Goal: Communication & Community: Answer question/provide support

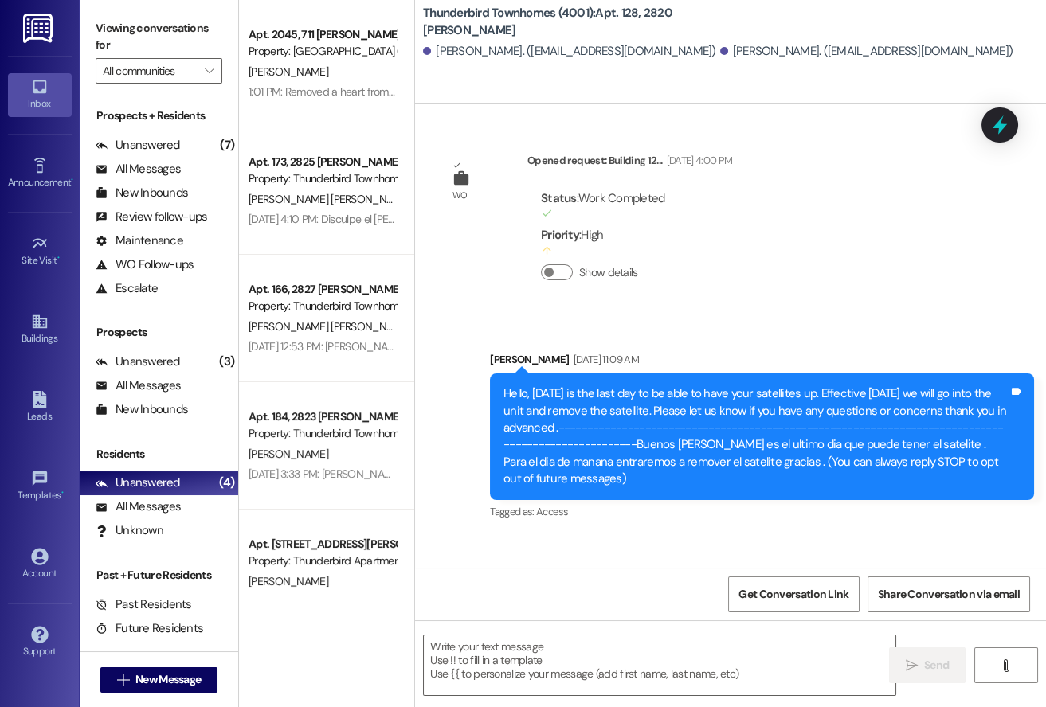
scroll to position [21414, 0]
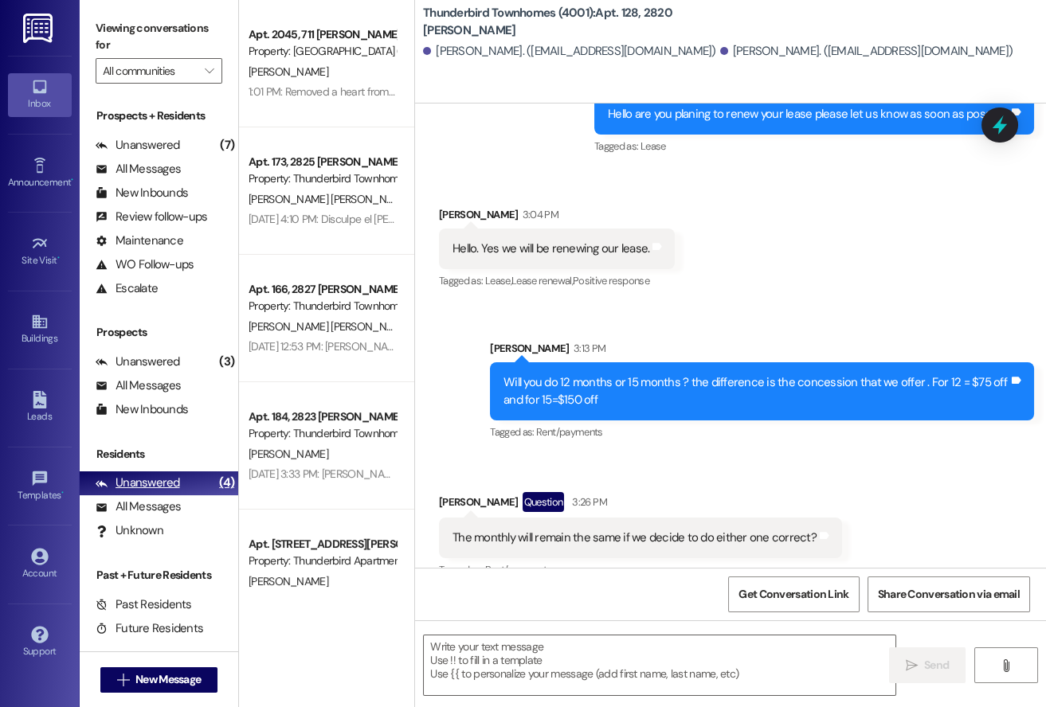
click at [185, 471] on div "Unanswered (4)" at bounding box center [159, 483] width 158 height 24
click at [167, 501] on div "All Messages" at bounding box center [138, 507] width 85 height 17
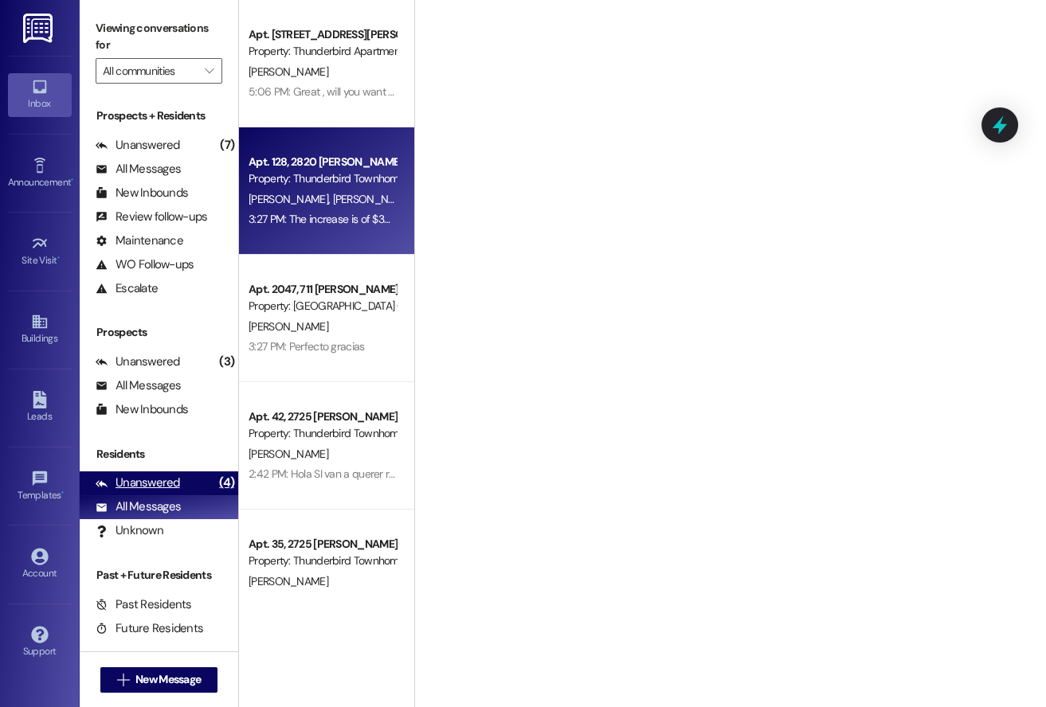
click at [141, 481] on div "Unanswered" at bounding box center [138, 483] width 84 height 17
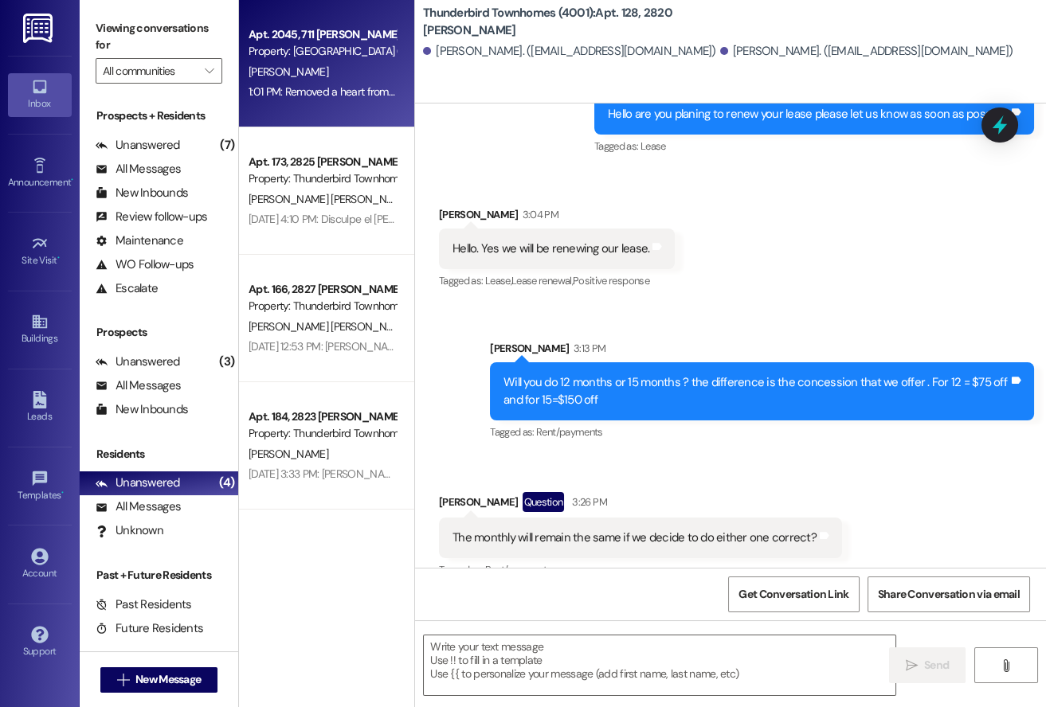
click at [292, 110] on div "Apt. 2045, 711 [PERSON_NAME] F Property: [GEOGRAPHIC_DATA] (4027) [PERSON_NAME]…" at bounding box center [326, 63] width 175 height 127
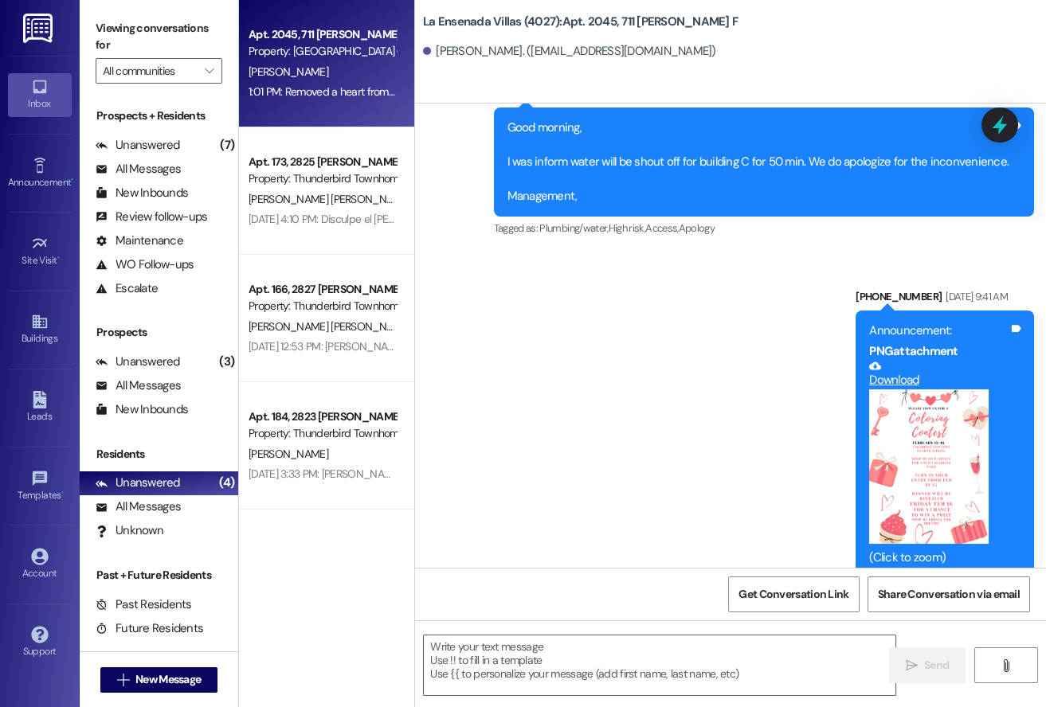
scroll to position [21935, 0]
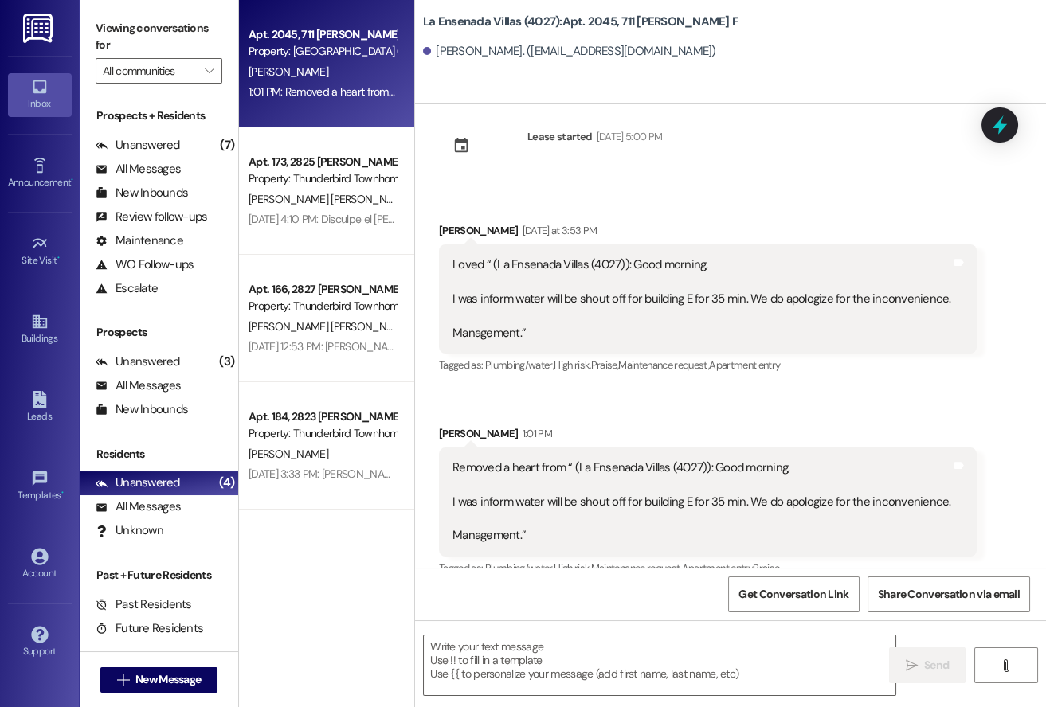
click at [848, 39] on div "[PERSON_NAME]. ([EMAIL_ADDRESS][DOMAIN_NAME])" at bounding box center [734, 52] width 623 height 32
click at [193, 497] on div "All Messages (undefined)" at bounding box center [159, 507] width 158 height 24
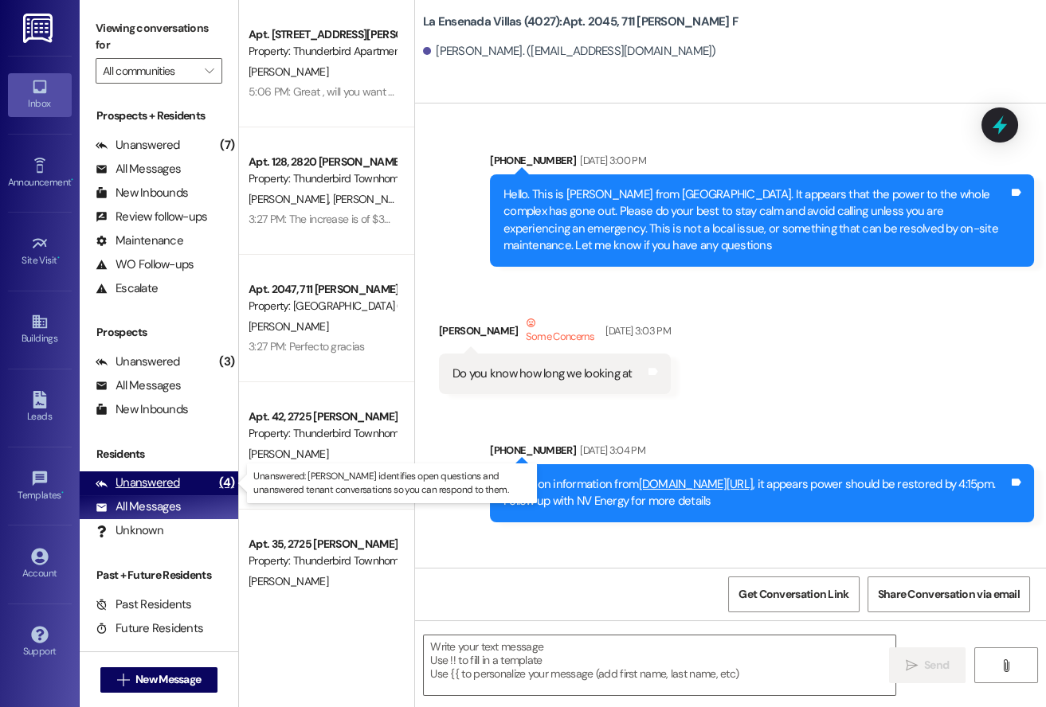
scroll to position [21934, 0]
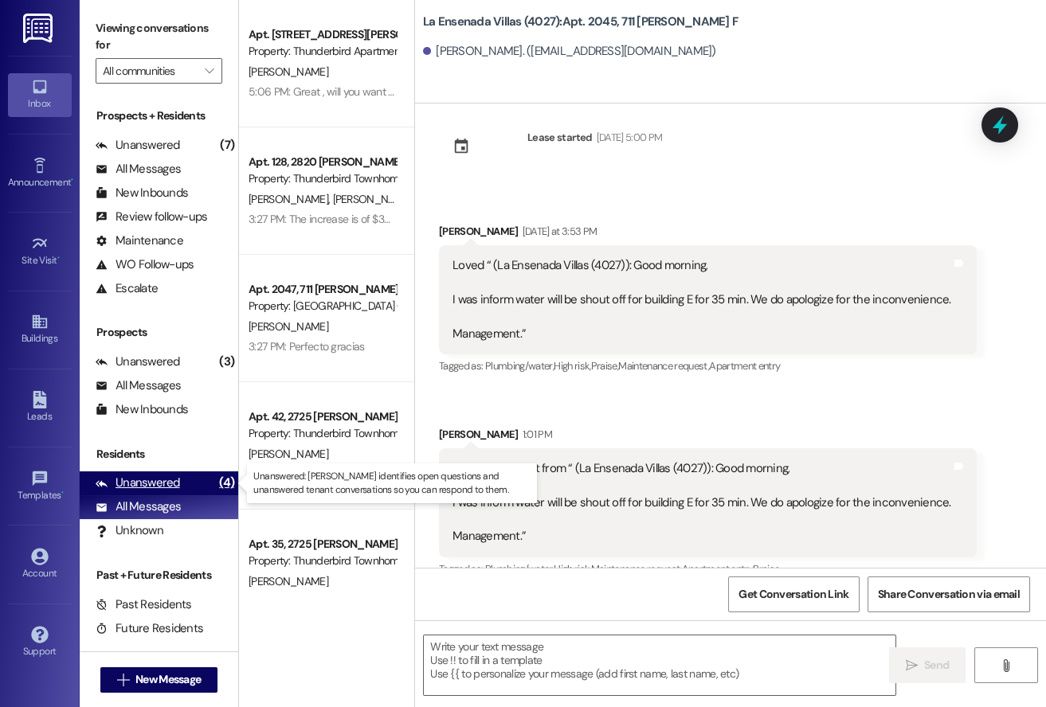
click at [188, 485] on div "Unanswered (4)" at bounding box center [159, 483] width 158 height 24
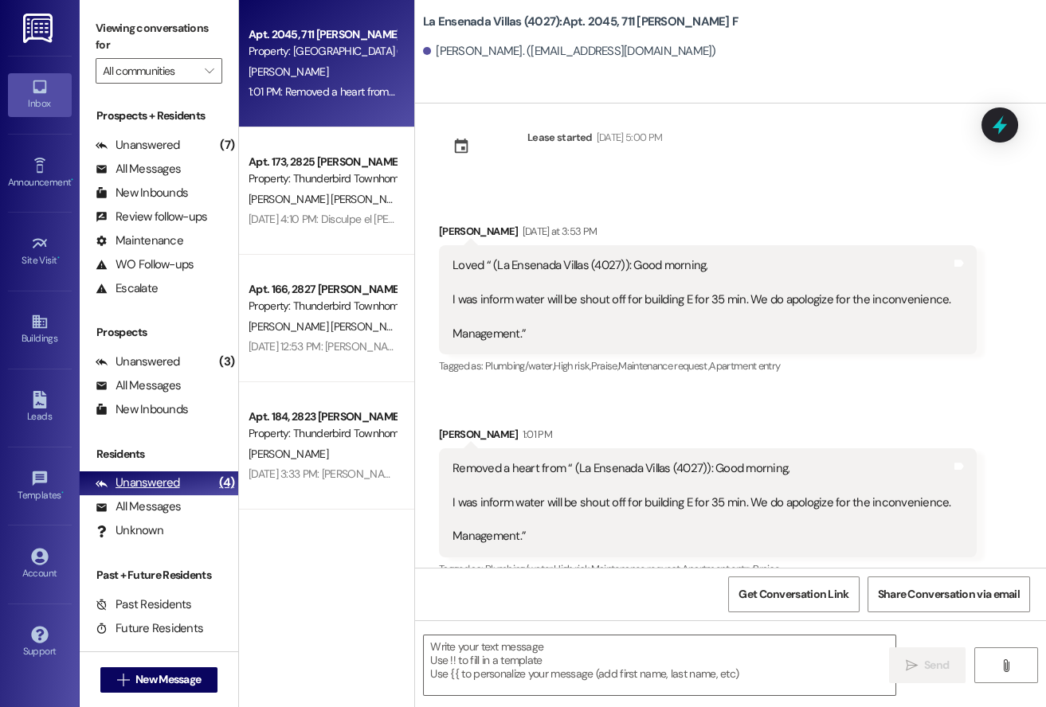
click at [188, 485] on div "Unanswered (4)" at bounding box center [159, 483] width 158 height 24
drag, startPoint x: 122, startPoint y: 511, endPoint x: 128, endPoint y: 504, distance: 9.6
click at [121, 512] on div "All Messages" at bounding box center [138, 507] width 85 height 17
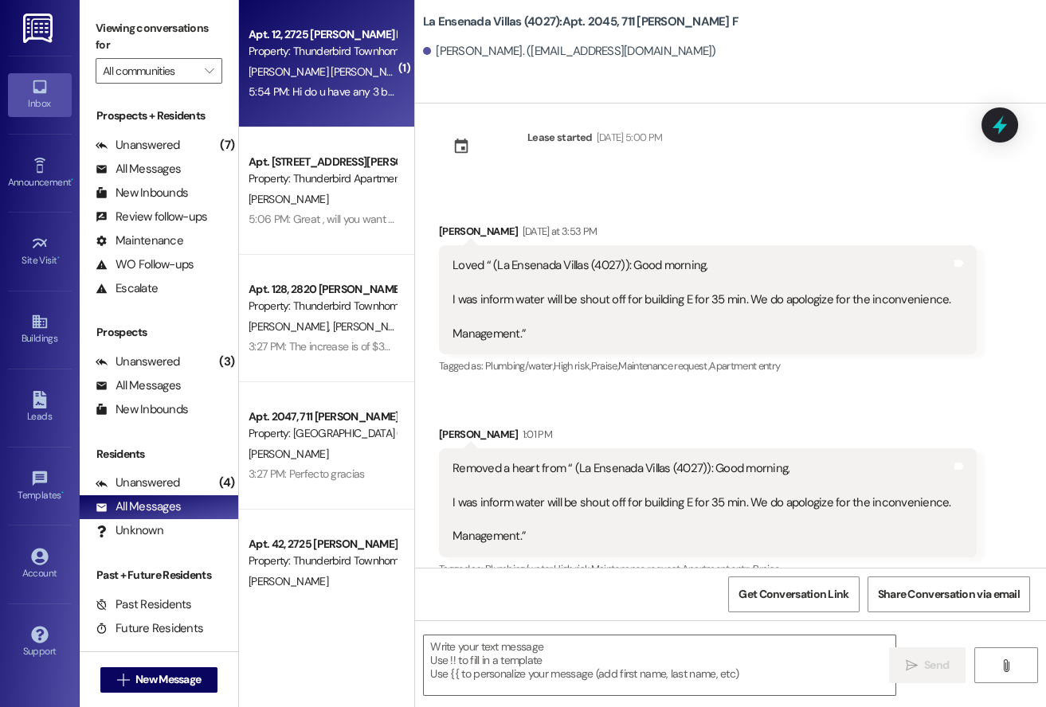
click at [345, 105] on div "Apt. 12, 2725 [PERSON_NAME] B Property: Thunderbird Townhomes (4001) [PERSON_NA…" at bounding box center [326, 63] width 175 height 127
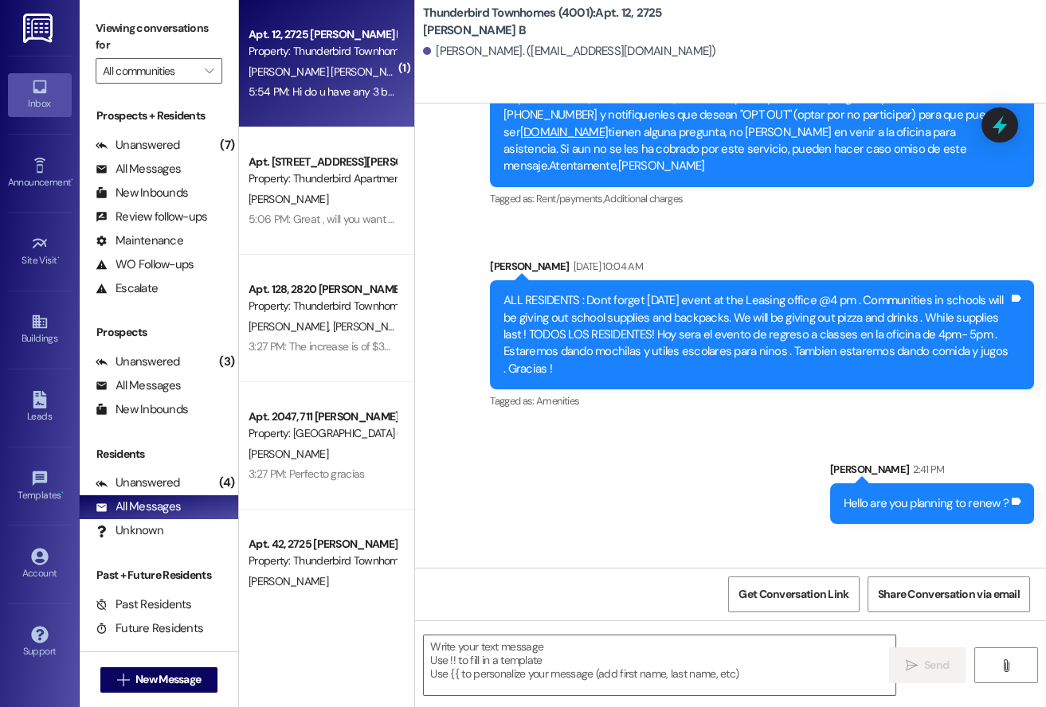
scroll to position [8040, 0]
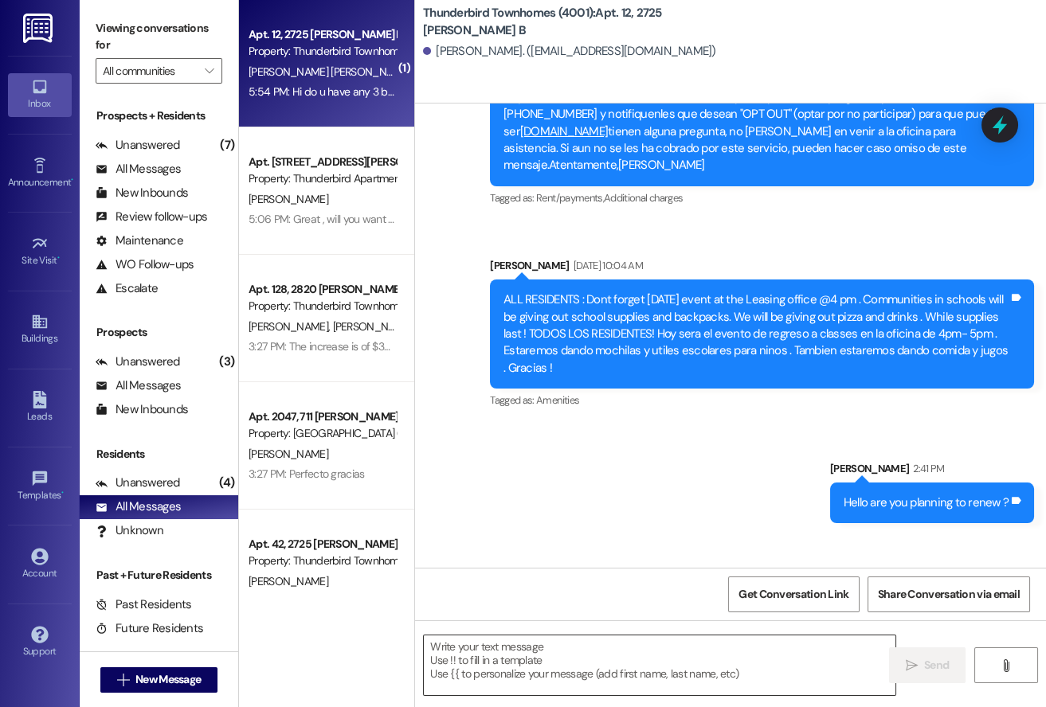
click at [583, 657] on textarea at bounding box center [659, 666] width 471 height 60
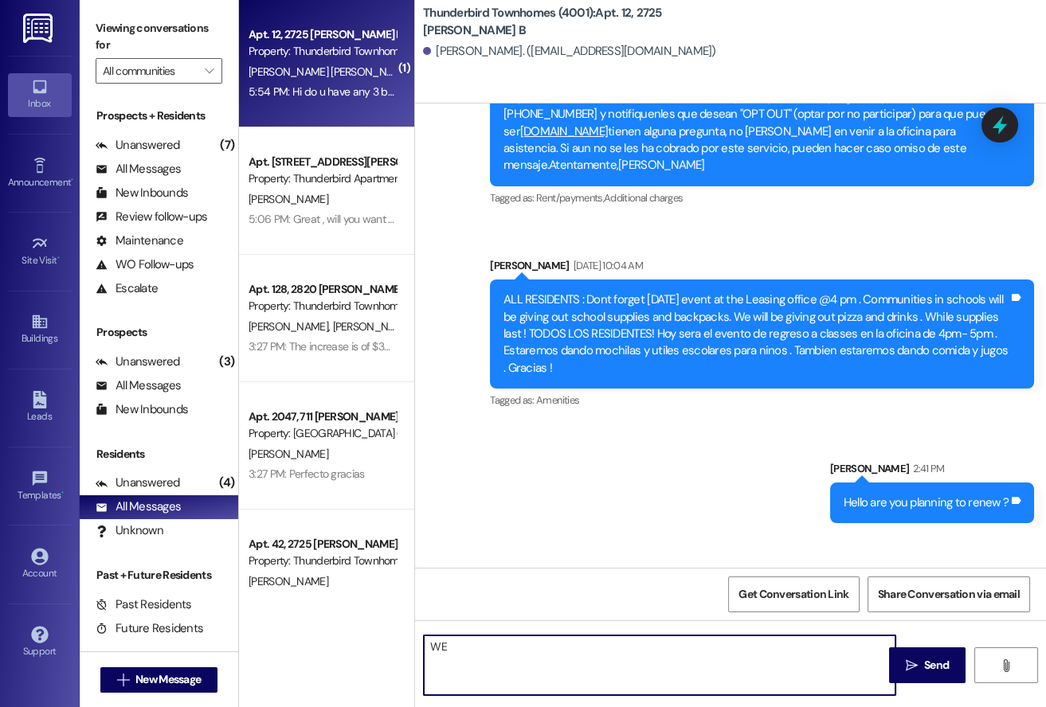
type textarea "W"
click at [622, 651] on textarea "Yes but they are townhomes for" at bounding box center [659, 666] width 471 height 60
click at [609, 652] on textarea "Yes but they are townhomes for $17" at bounding box center [659, 666] width 471 height 60
type textarea "Yes but they are townhomes for $1715 in total monthly ... if you are interested…"
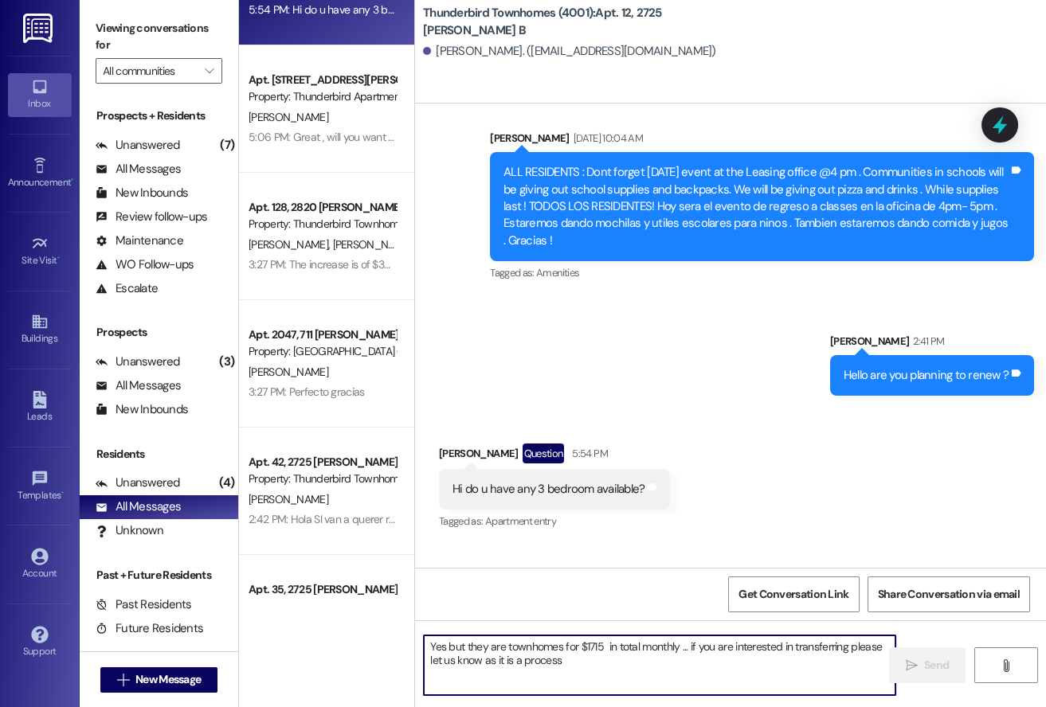
scroll to position [0, 0]
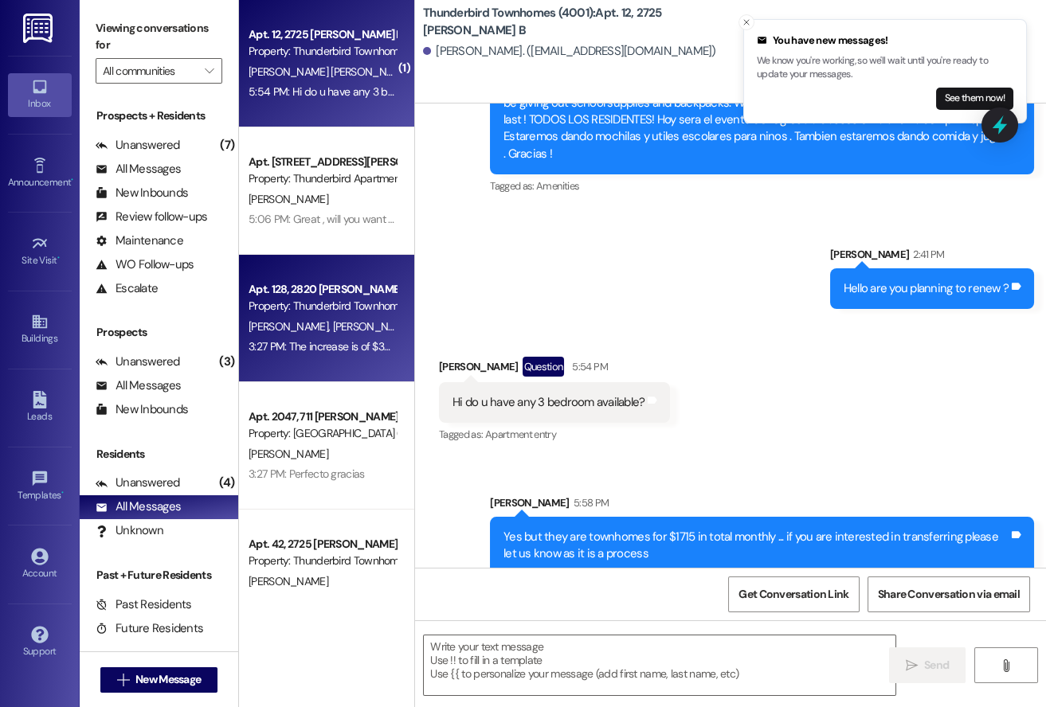
scroll to position [8278, 0]
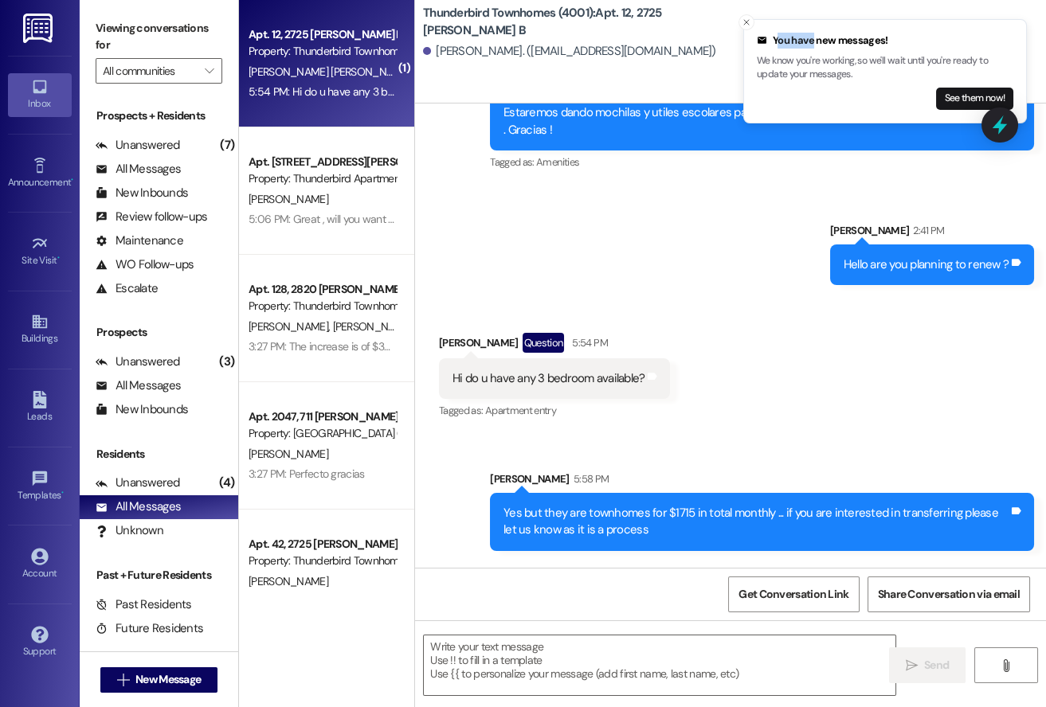
click at [810, 41] on div "You have new messages!" at bounding box center [885, 41] width 256 height 16
click at [967, 95] on button "See them now!" at bounding box center [974, 99] width 77 height 22
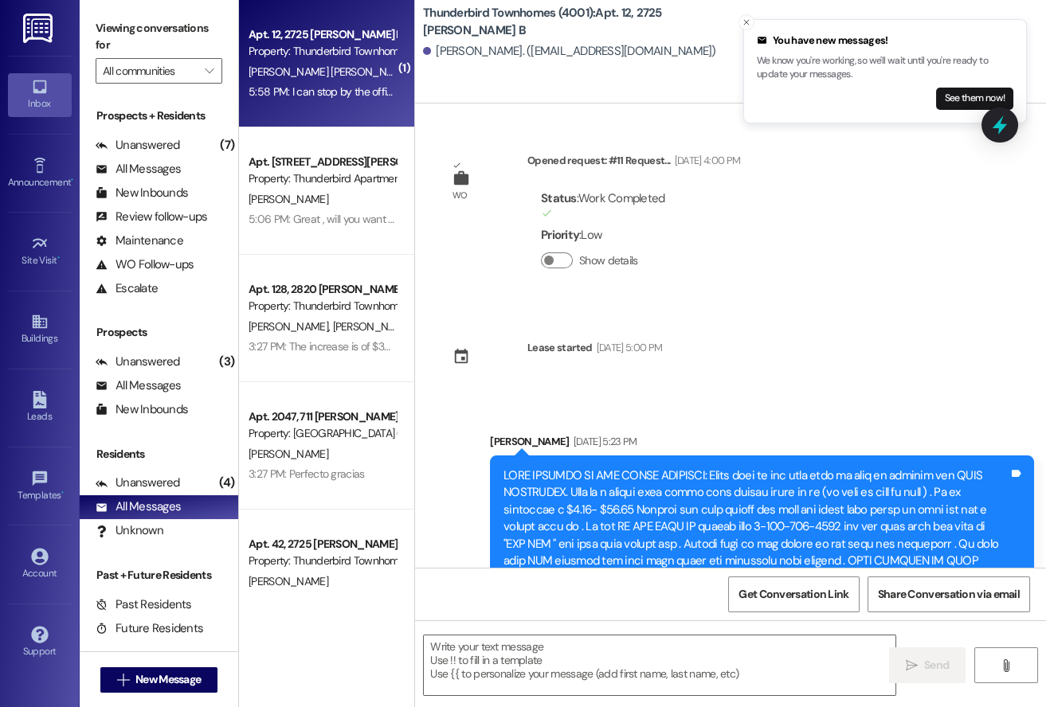
scroll to position [8342, 0]
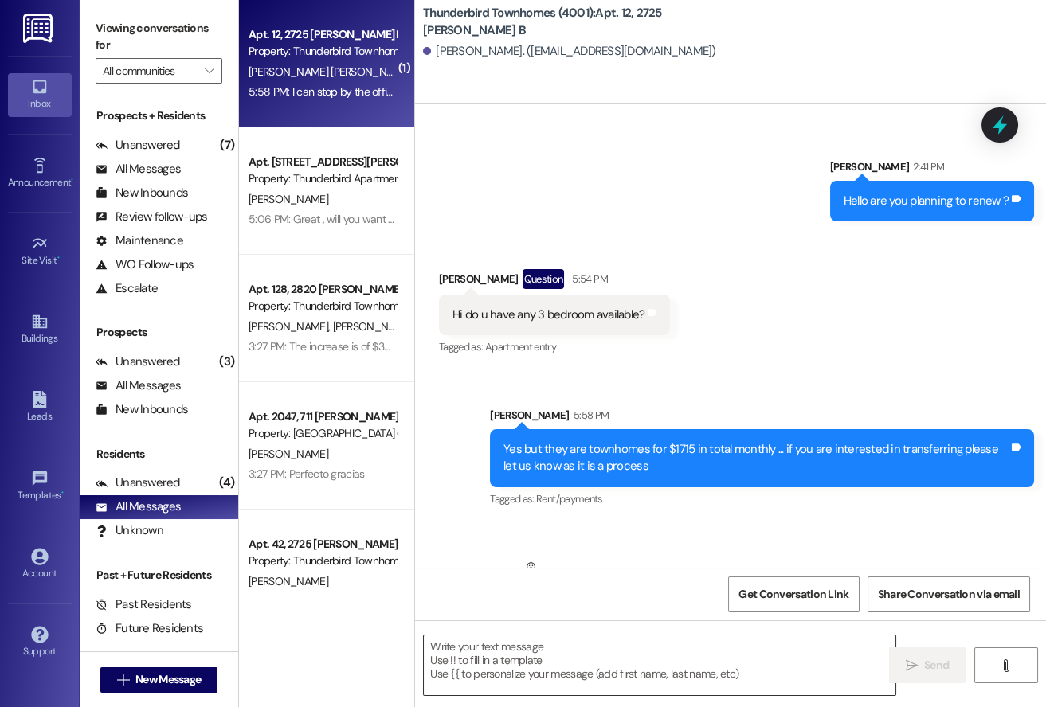
click at [585, 646] on textarea at bounding box center [659, 666] width 471 height 60
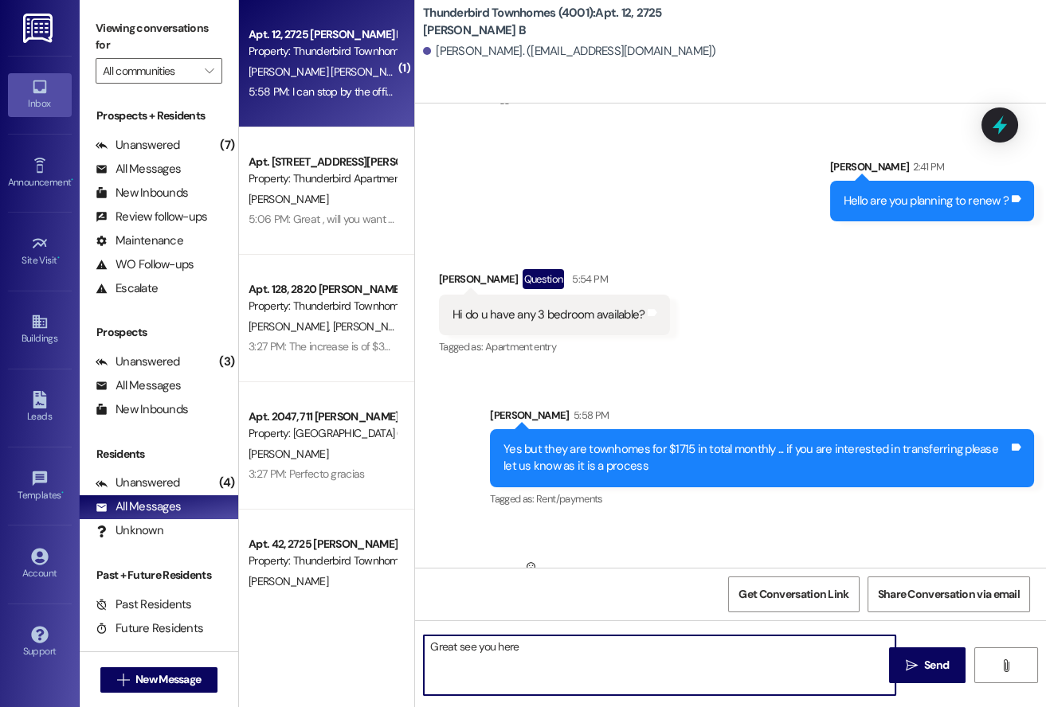
type textarea "Great see you here [DATE]"
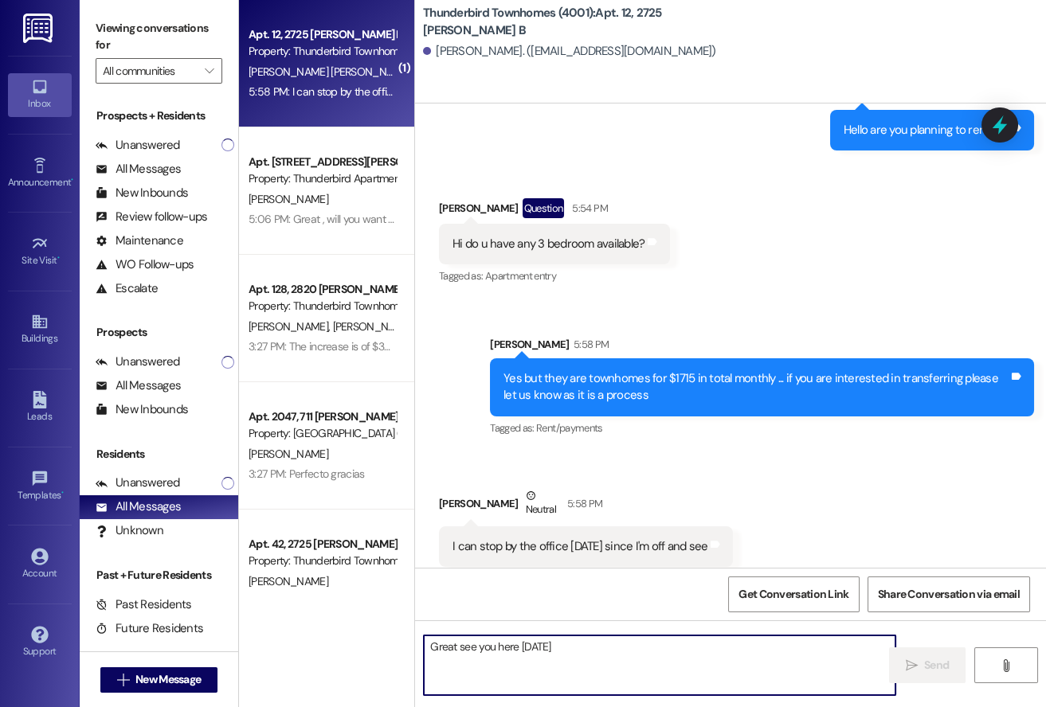
scroll to position [8453, 0]
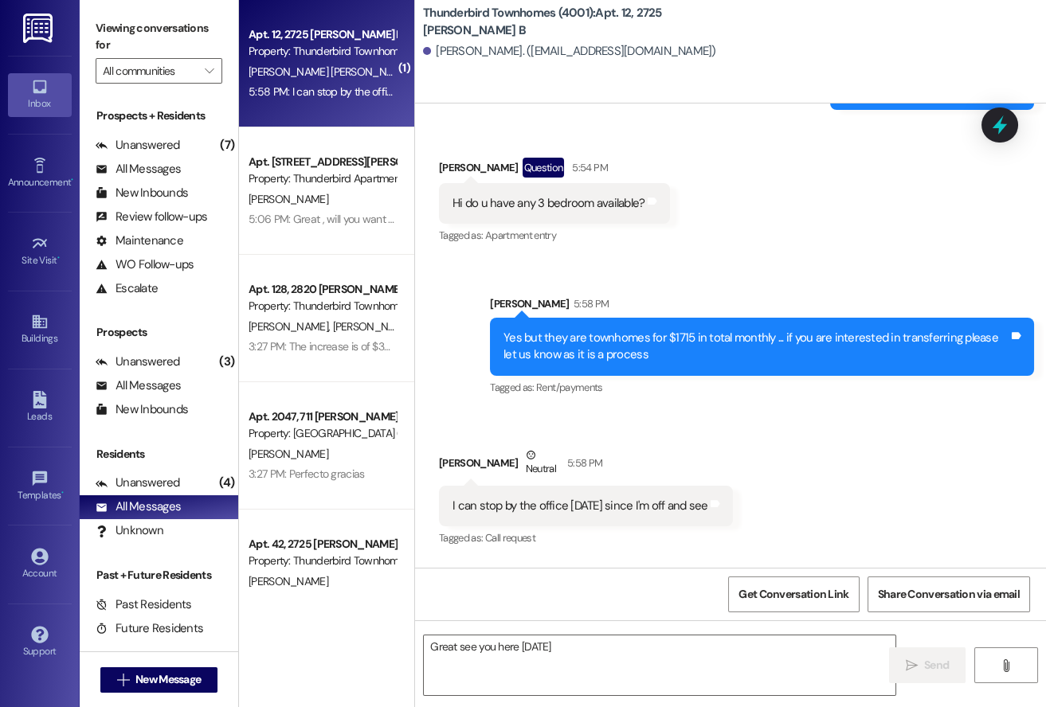
click at [451, 260] on div "Sent via SMS [PERSON_NAME] 5:58 PM Yes but they are townhomes for $1715 in tota…" at bounding box center [730, 335] width 631 height 151
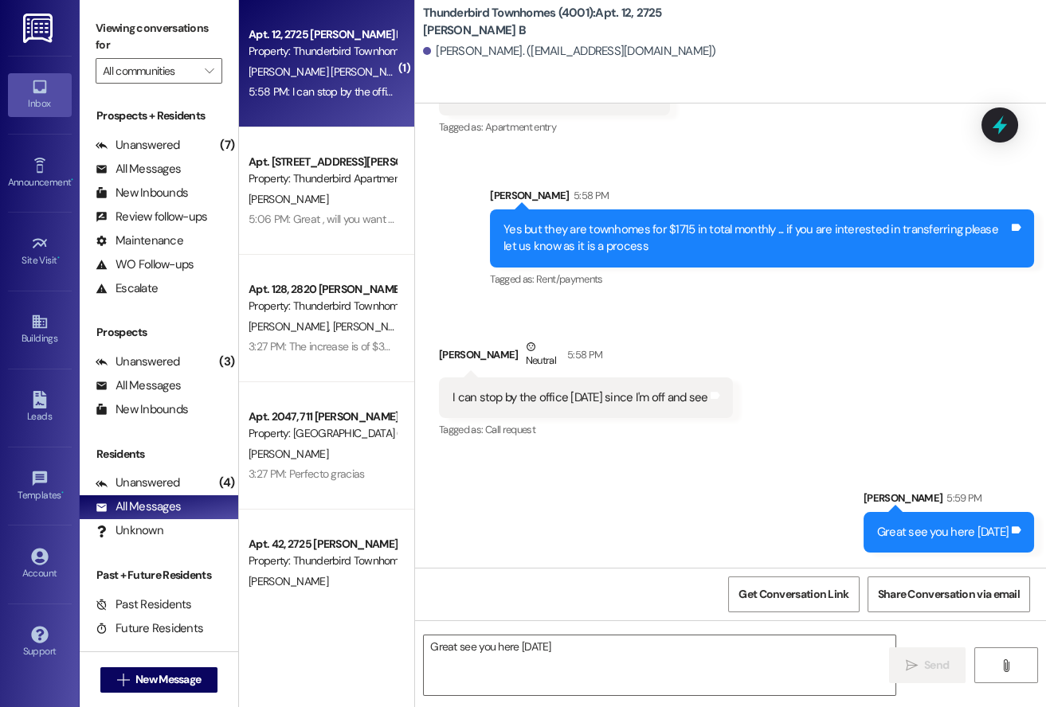
scroll to position [8563, 0]
